Goal: Task Accomplishment & Management: Manage account settings

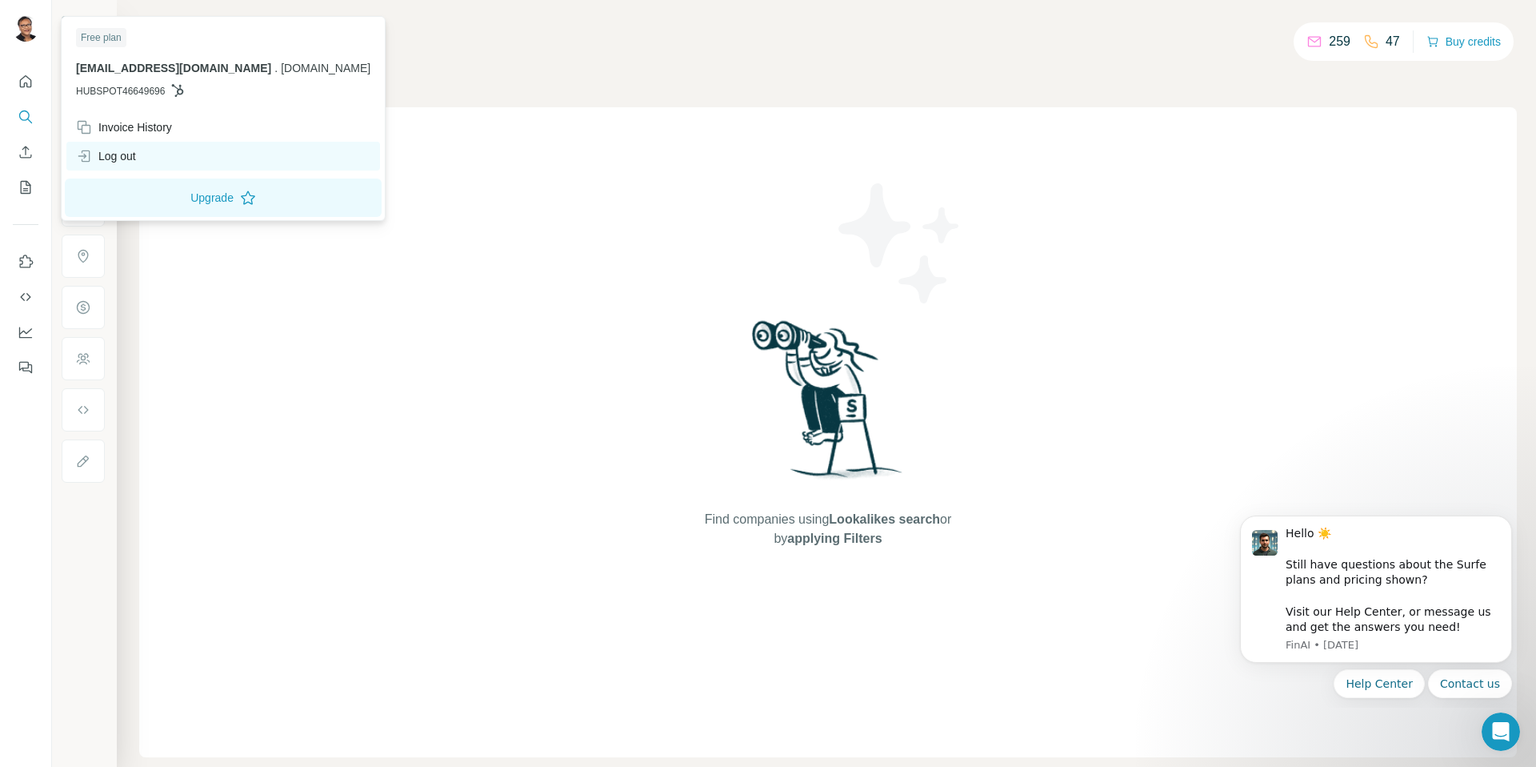
click at [162, 166] on div "Log out" at bounding box center [223, 156] width 314 height 29
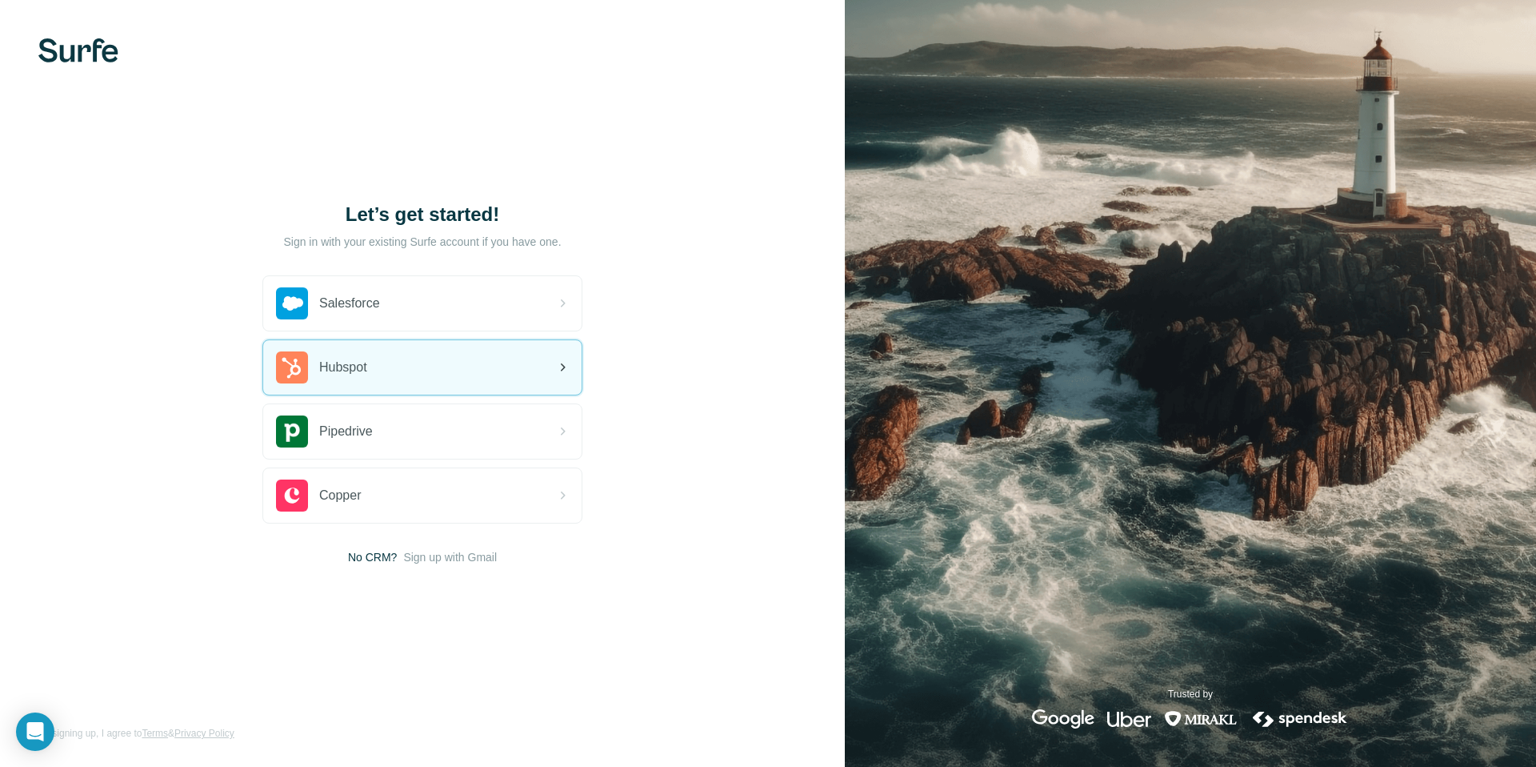
click at [563, 368] on icon at bounding box center [563, 367] width 5 height 8
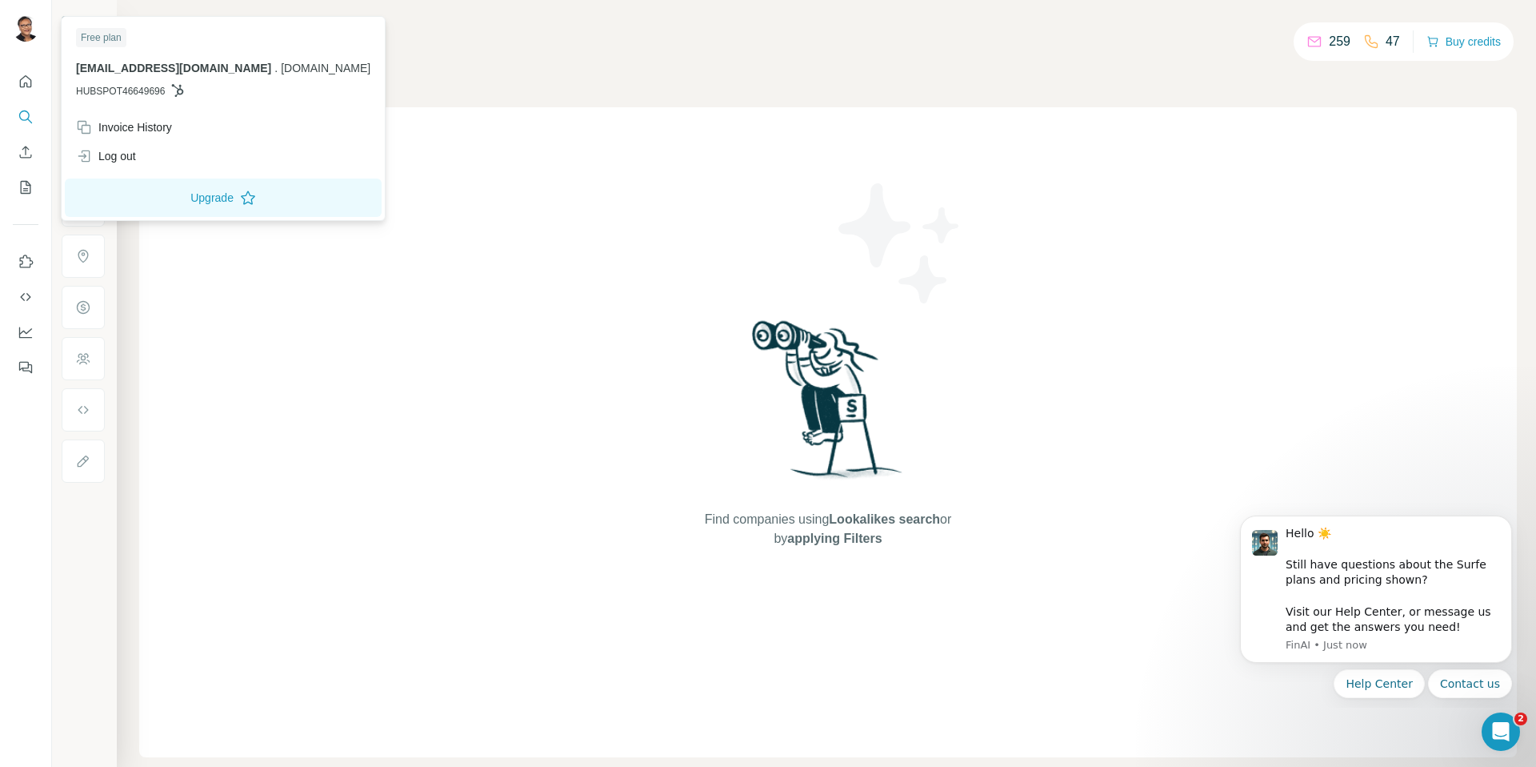
click at [148, 80] on div "[EMAIL_ADDRESS][DOMAIN_NAME] . [DOMAIN_NAME] HUBSPOT46649696" at bounding box center [223, 79] width 294 height 38
click at [150, 72] on span "[EMAIL_ADDRESS][DOMAIN_NAME]" at bounding box center [173, 68] width 195 height 13
click at [149, 106] on div "Free plan deb@bktlead.com . bktlead.com HUBSPOT46649696" at bounding box center [223, 66] width 317 height 93
click at [152, 92] on span "HUBSPOT46649696" at bounding box center [120, 91] width 89 height 14
click at [154, 156] on div "Log out" at bounding box center [223, 156] width 314 height 29
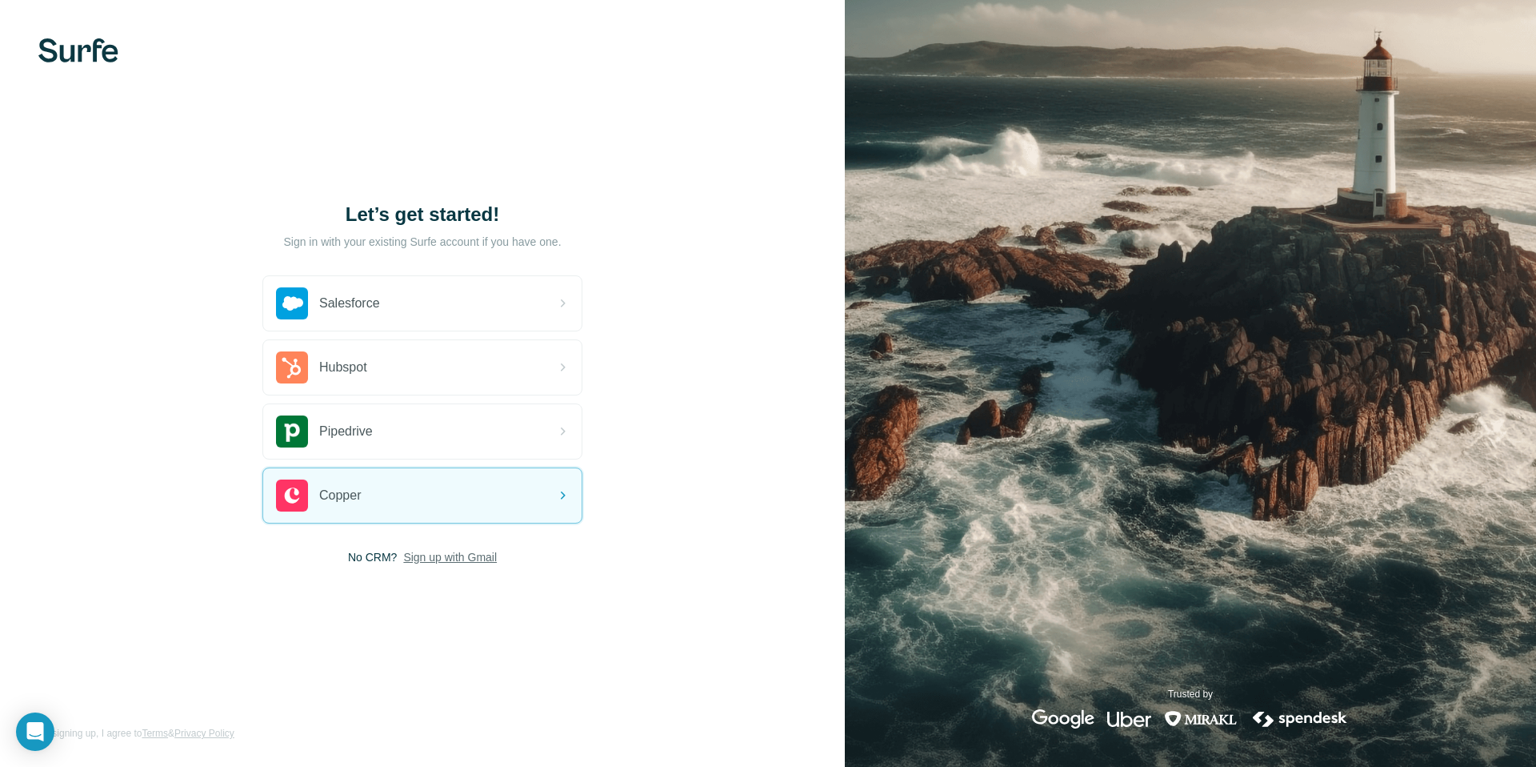
click at [416, 559] on span "Sign up with Gmail" at bounding box center [450, 557] width 94 height 16
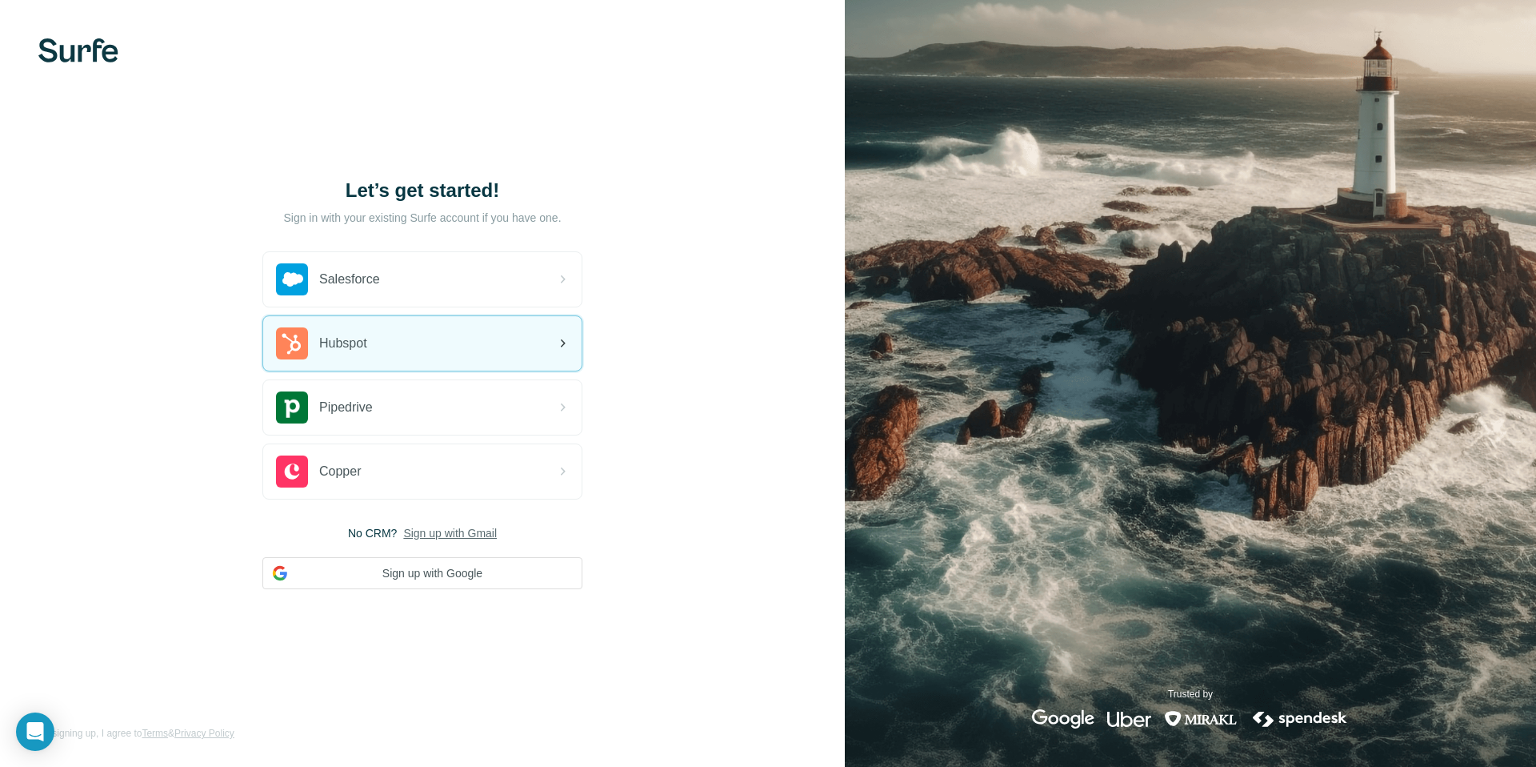
click at [505, 360] on div "Hubspot" at bounding box center [422, 343] width 318 height 54
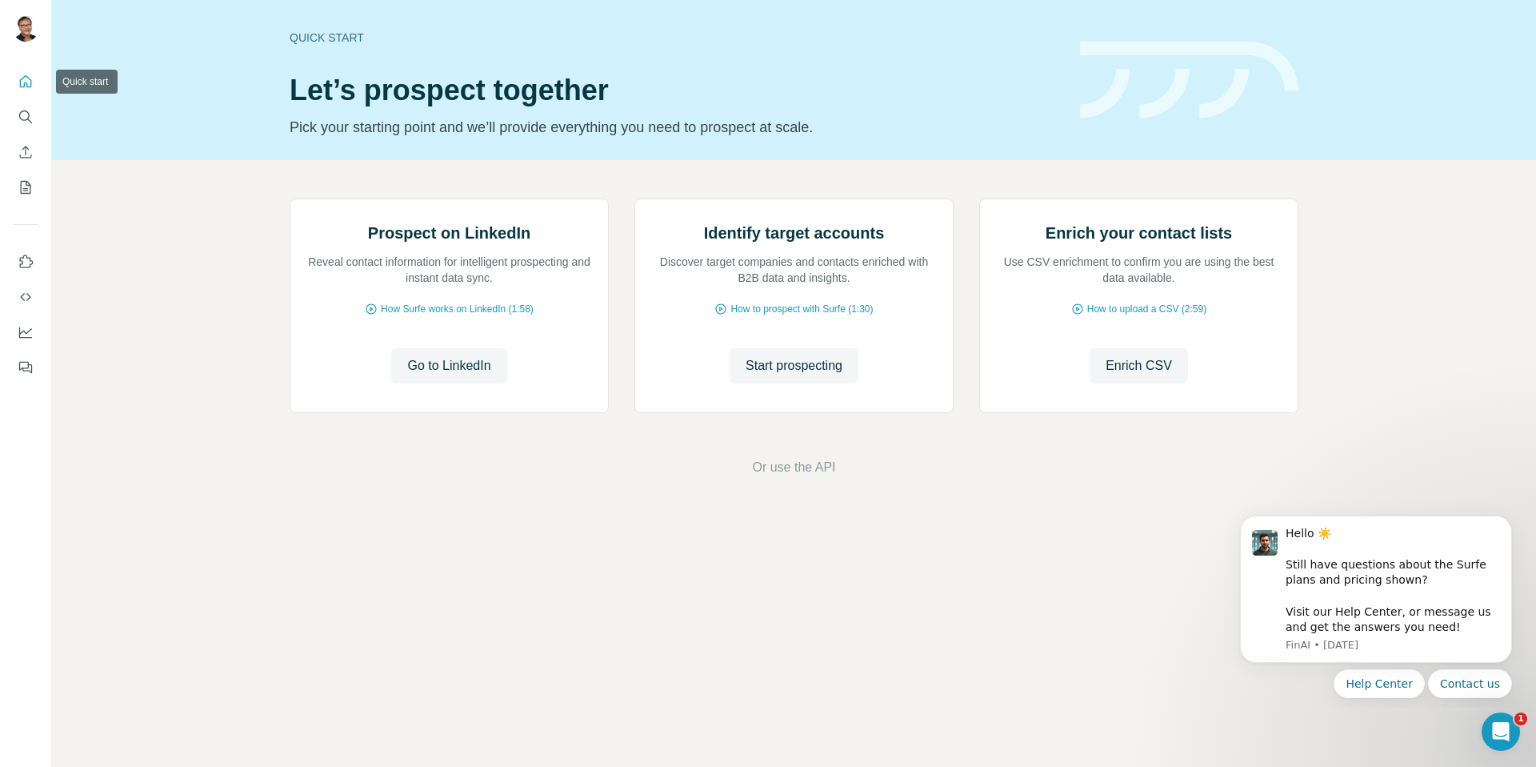
click at [26, 82] on icon "Quick start" at bounding box center [26, 82] width 16 height 16
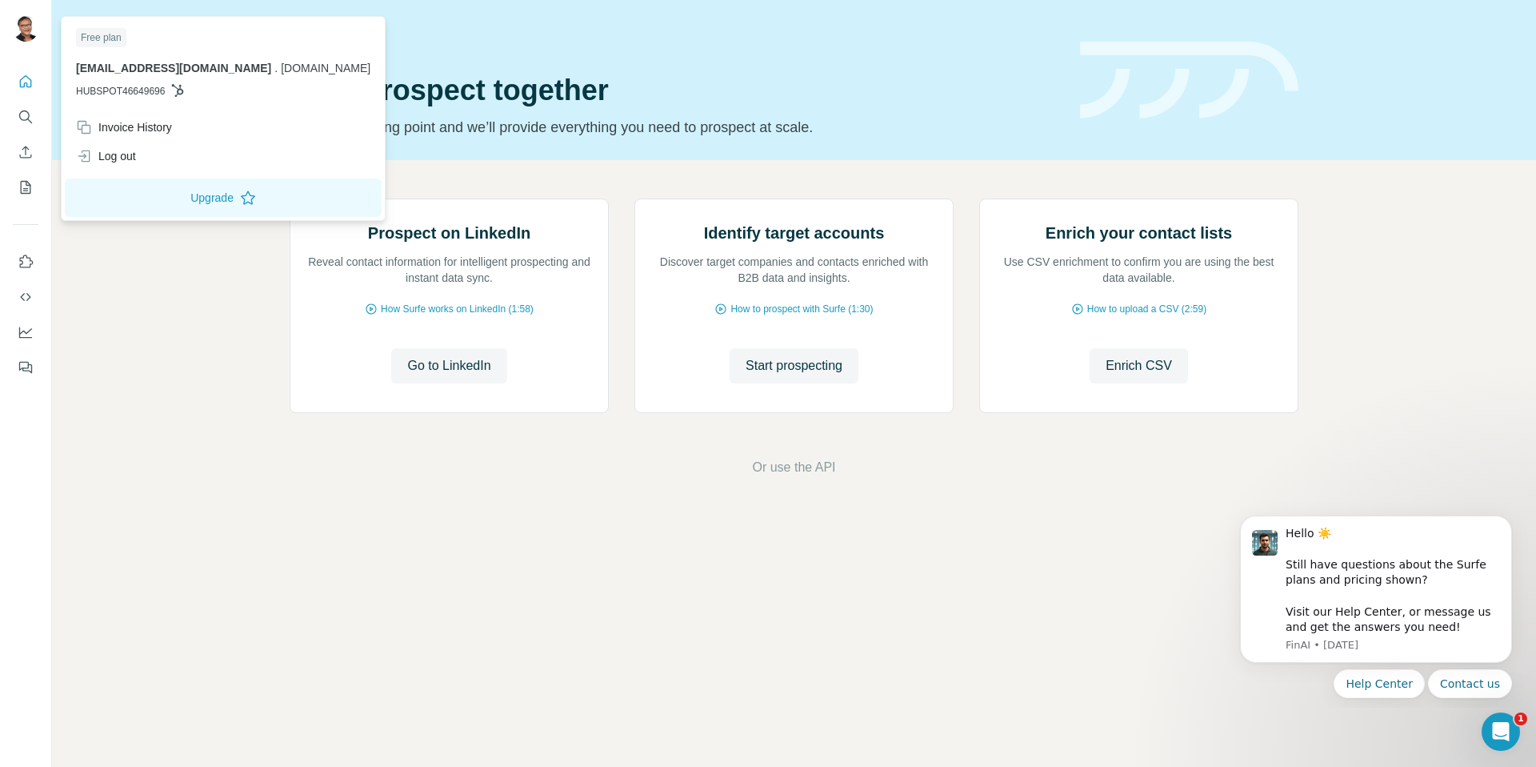
click at [166, 75] on p "[EMAIL_ADDRESS][DOMAIN_NAME] . [DOMAIN_NAME]" at bounding box center [223, 68] width 294 height 16
click at [121, 78] on div "[EMAIL_ADDRESS][DOMAIN_NAME] . [DOMAIN_NAME] HUBSPOT46649696" at bounding box center [223, 79] width 294 height 38
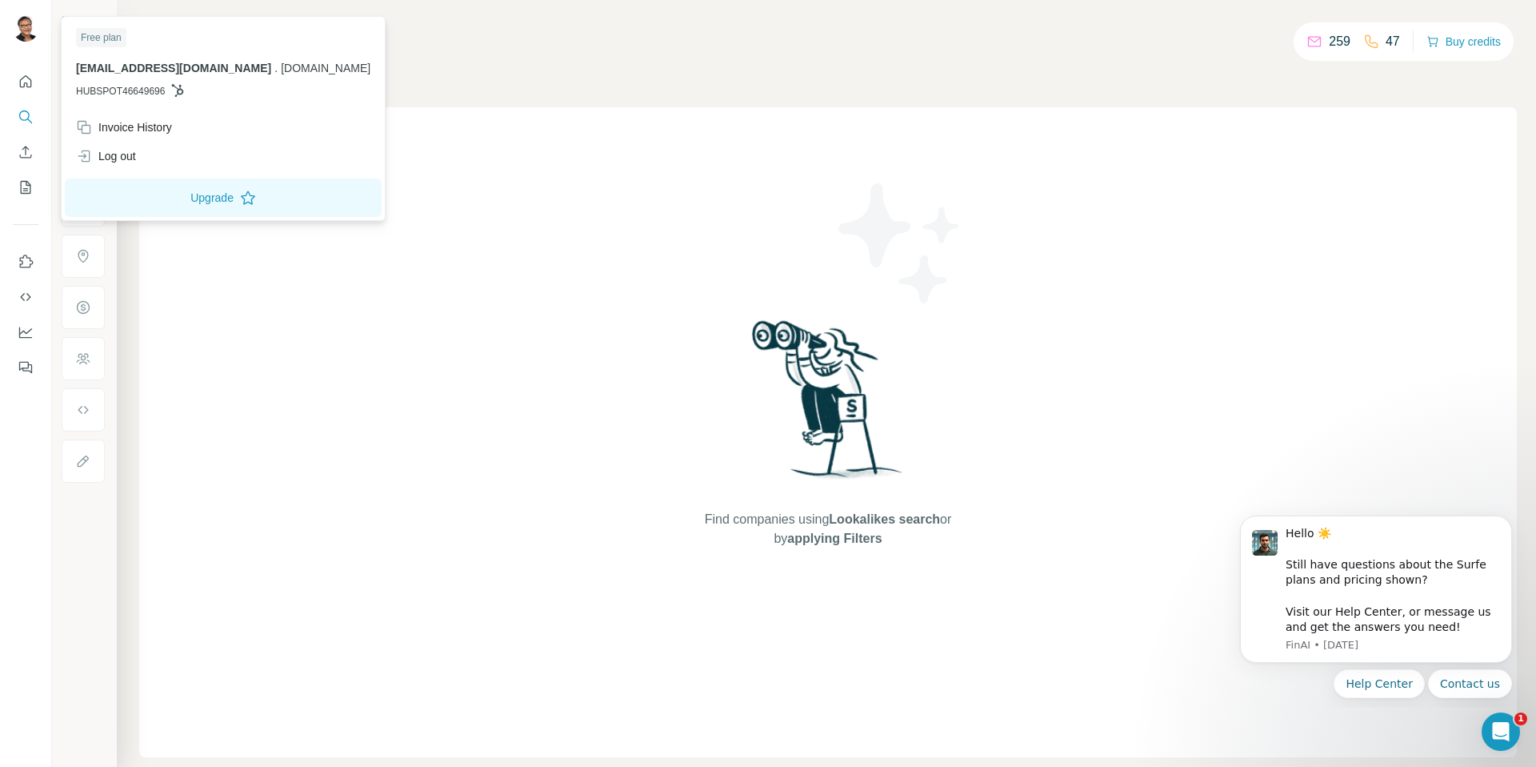
click at [18, 34] on img at bounding box center [26, 29] width 26 height 26
click at [1450, 46] on button "Buy credits" at bounding box center [1464, 41] width 74 height 22
